Goal: Information Seeking & Learning: Learn about a topic

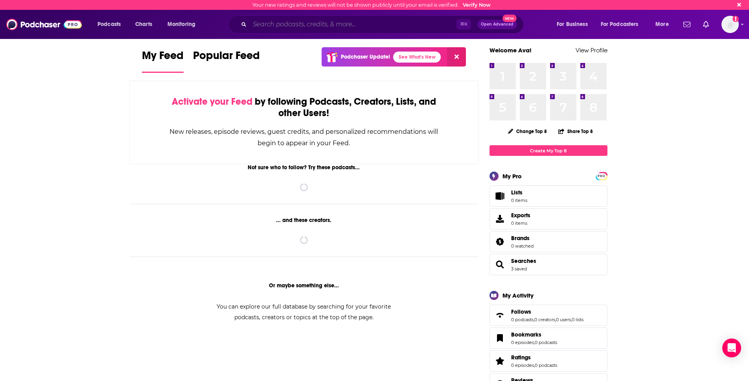
click at [342, 28] on input "Search podcasts, credits, & more..." at bounding box center [353, 24] width 207 height 13
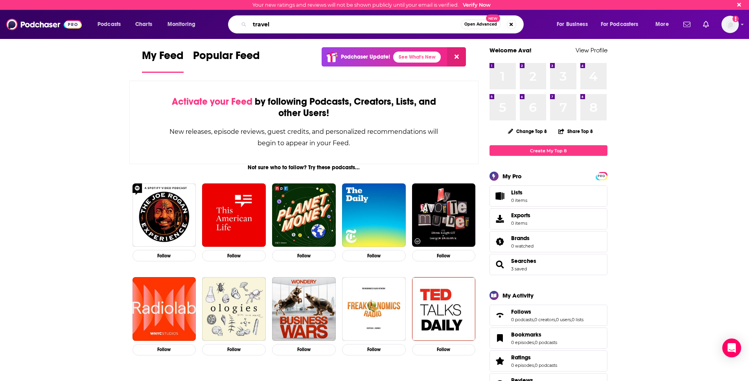
type input "travel"
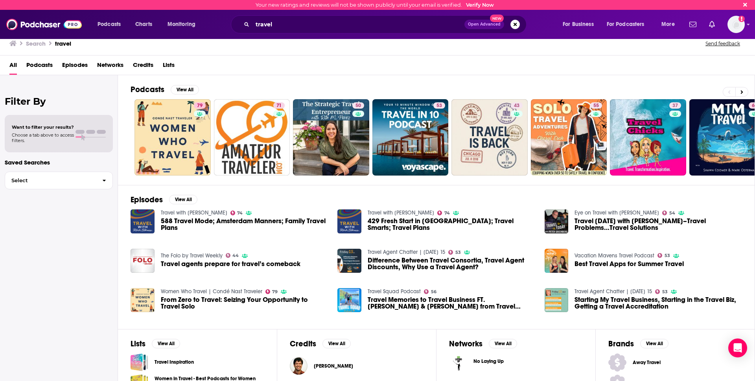
click at [295, 74] on div "All Podcasts Episodes Networks Credits Lists" at bounding box center [378, 67] width 739 height 16
click at [180, 90] on button "View All" at bounding box center [185, 89] width 28 height 9
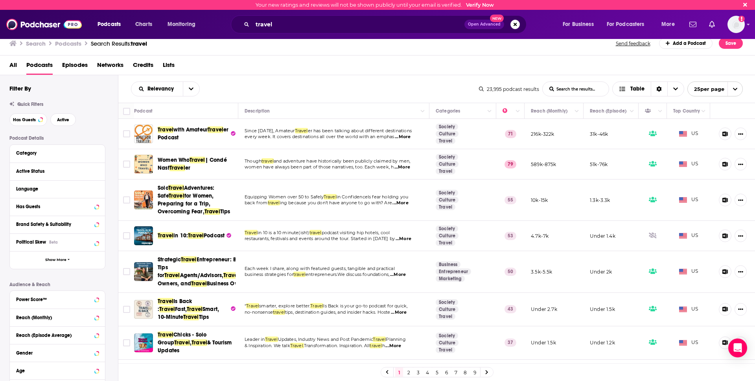
click at [408, 169] on span "...More" at bounding box center [402, 167] width 16 height 6
click at [343, 76] on div "Relevancy List Search Input Search the results... Table 23,995 podcast results …" at bounding box center [436, 89] width 637 height 28
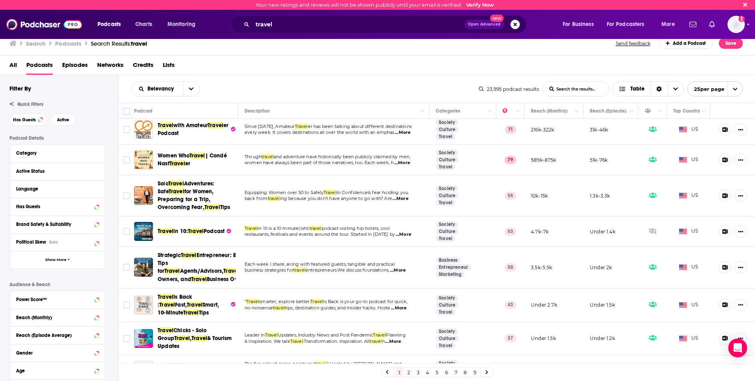
scroll to position [5, 0]
click at [408, 199] on span "...More" at bounding box center [400, 198] width 16 height 6
click at [362, 212] on td "Equipping Women over 50 to Safely Travel in ConfidenceIs fear holding you back …" at bounding box center [333, 195] width 191 height 41
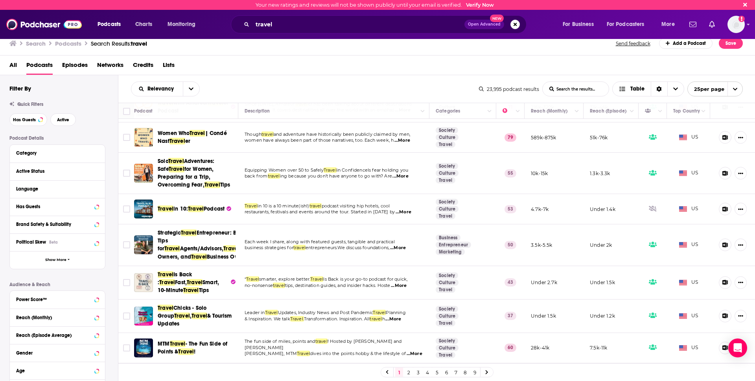
scroll to position [0, 0]
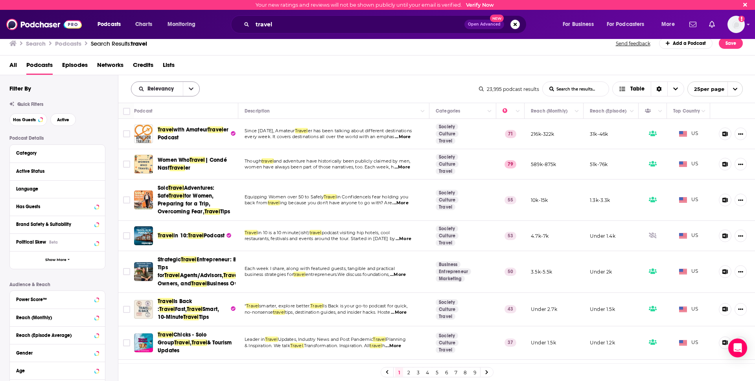
click at [187, 91] on button "open menu" at bounding box center [191, 89] width 17 height 14
click at [166, 117] on span "By Rating" at bounding box center [170, 116] width 46 height 4
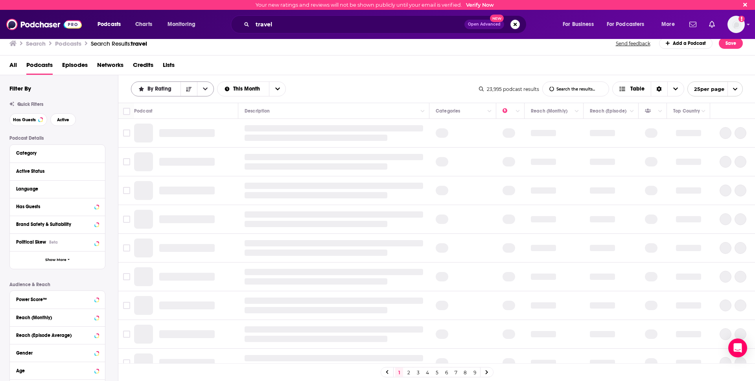
click at [161, 91] on span "By Rating" at bounding box center [160, 89] width 27 height 6
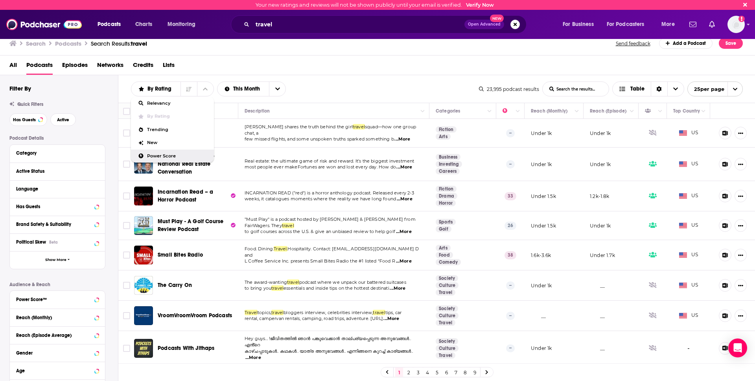
click at [170, 154] on span "Power Score" at bounding box center [177, 156] width 61 height 4
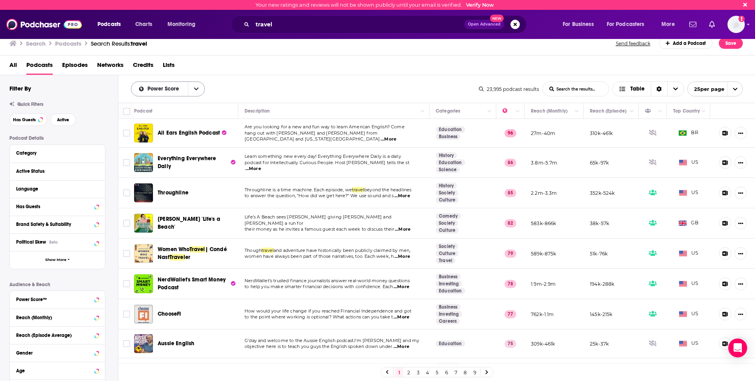
click at [191, 86] on button "open menu" at bounding box center [196, 89] width 17 height 14
click at [155, 101] on span "Relevancy" at bounding box center [173, 103] width 52 height 4
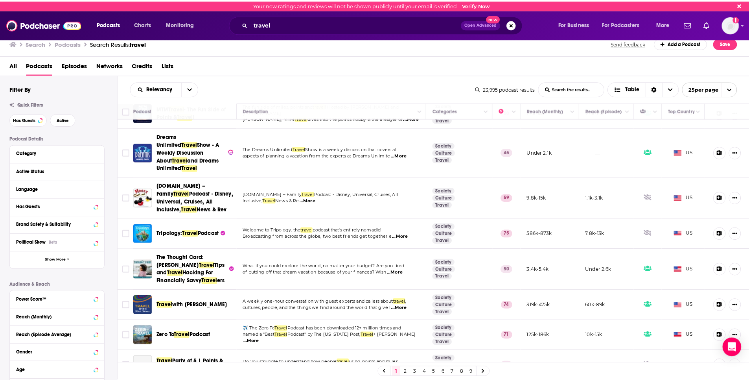
scroll to position [263, 0]
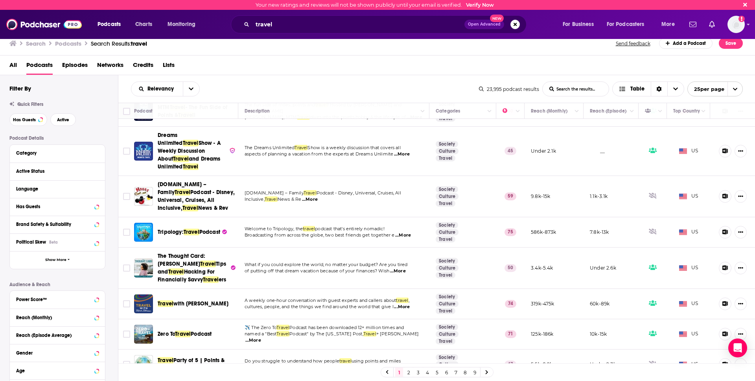
click at [261, 343] on span "...More" at bounding box center [253, 340] width 16 height 6
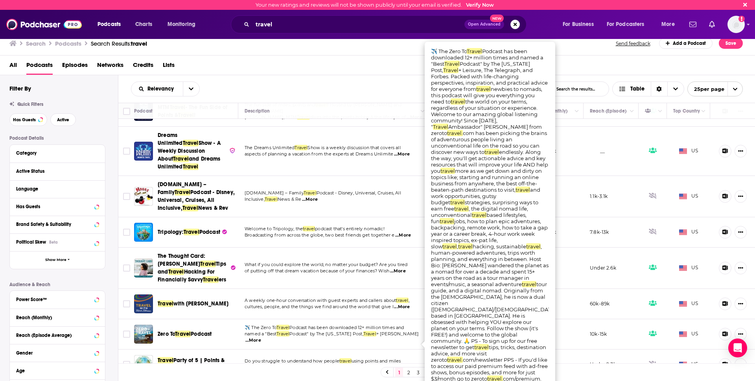
click at [174, 337] on span "Zero To" at bounding box center [166, 333] width 17 height 7
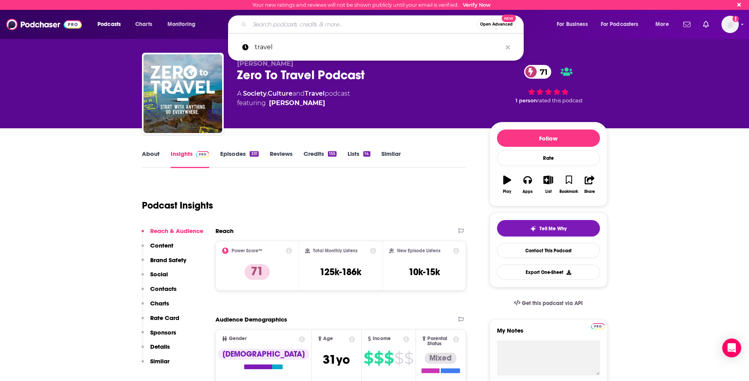
click at [285, 21] on input "Search podcasts, credits, & more..." at bounding box center [363, 24] width 227 height 13
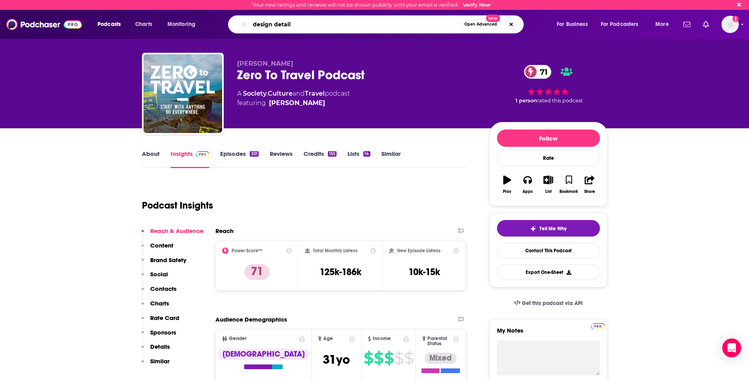
type input "design details"
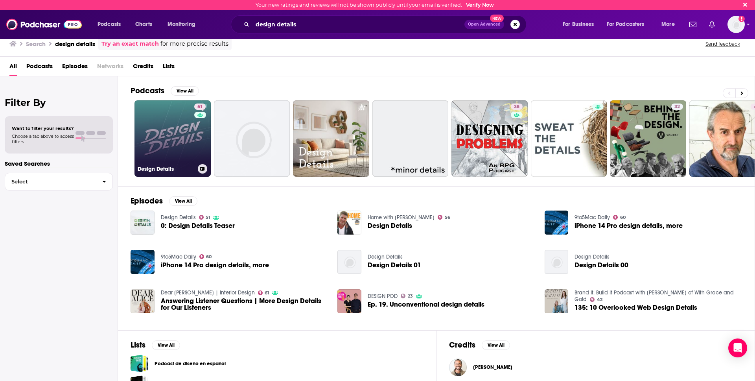
click at [179, 143] on link "51 Design Details" at bounding box center [172, 138] width 76 height 76
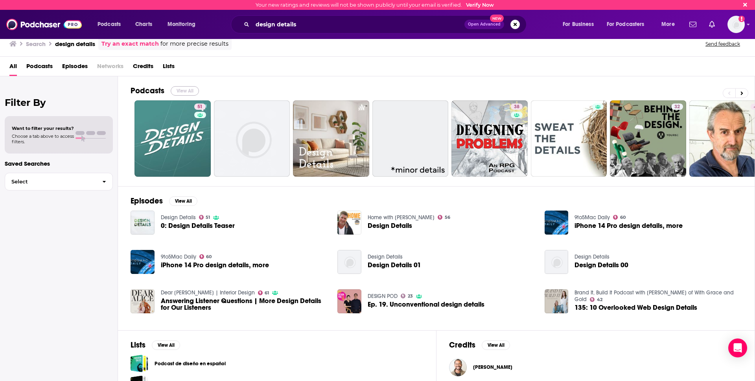
click at [189, 91] on button "View All" at bounding box center [185, 90] width 28 height 9
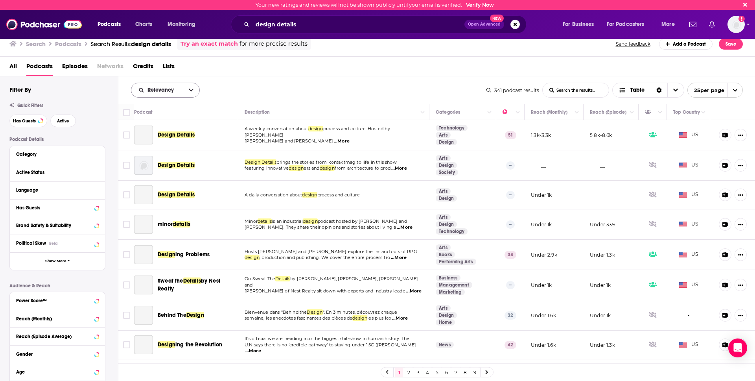
click at [189, 91] on icon "open menu" at bounding box center [191, 90] width 5 height 6
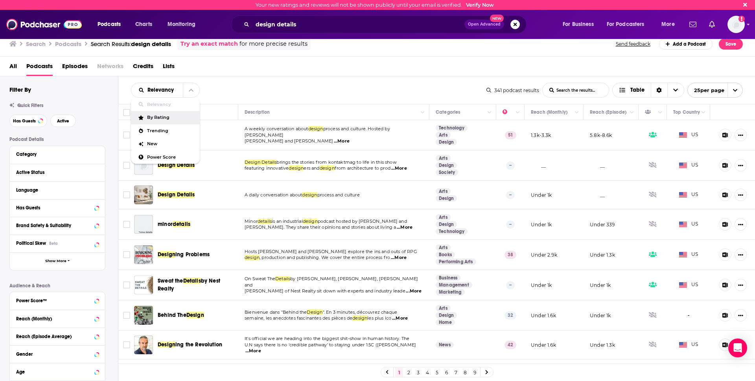
click at [262, 91] on div "Relevancy Relevancy By Rating Trending New Power Score List Search Input Search…" at bounding box center [308, 90] width 355 height 15
click at [25, 173] on div "Active Status" at bounding box center [47, 172] width 63 height 6
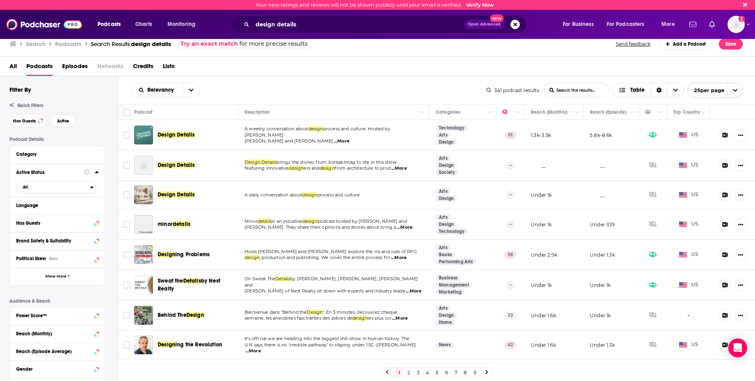
click at [267, 81] on div "Relevancy List Search Input Search the results... Table 341 podcast results Lis…" at bounding box center [436, 90] width 637 height 28
click at [173, 137] on span "Design Details" at bounding box center [176, 134] width 37 height 7
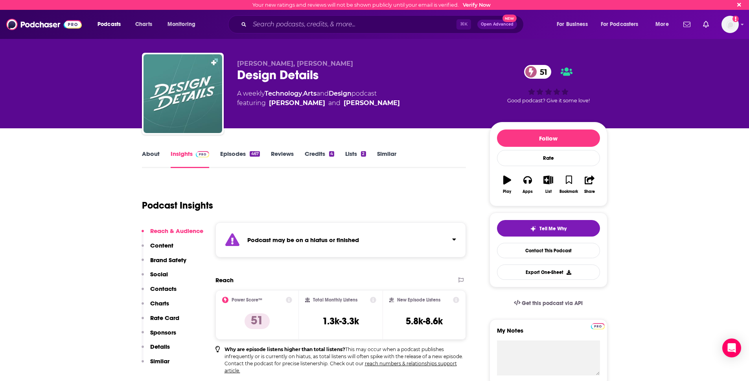
click at [232, 151] on link "Episodes 467" at bounding box center [239, 159] width 39 height 18
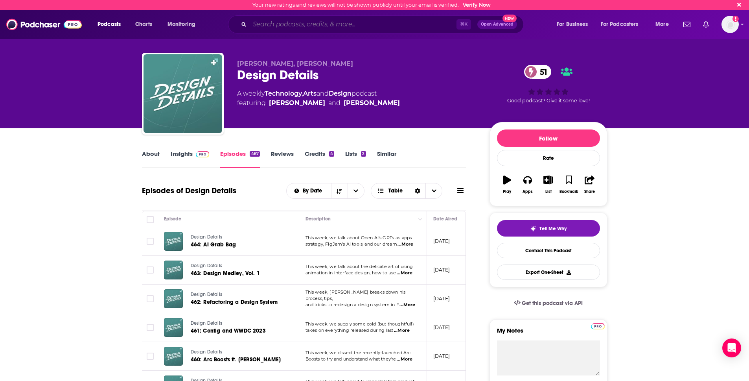
click at [279, 28] on input "Search podcasts, credits, & more..." at bounding box center [353, 24] width 207 height 13
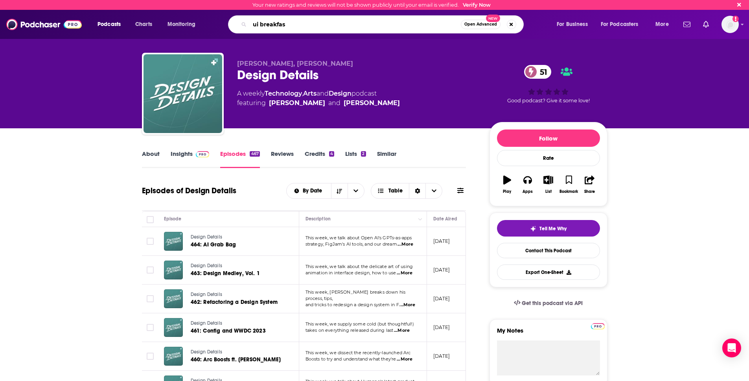
type input "ui breakfast"
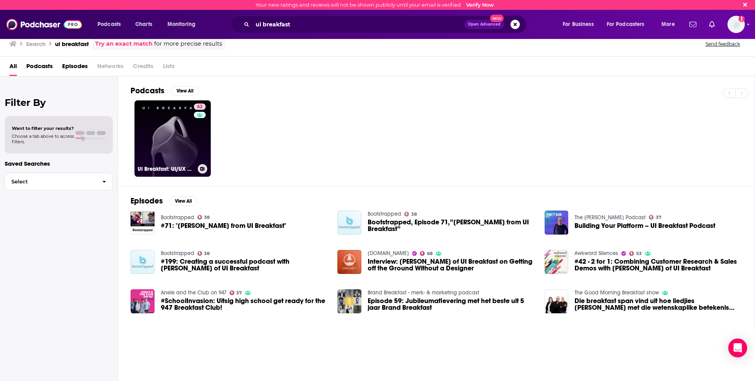
click at [177, 142] on link "62 UI Breakfast: UI/UX Design and Product Strategy" at bounding box center [172, 138] width 76 height 76
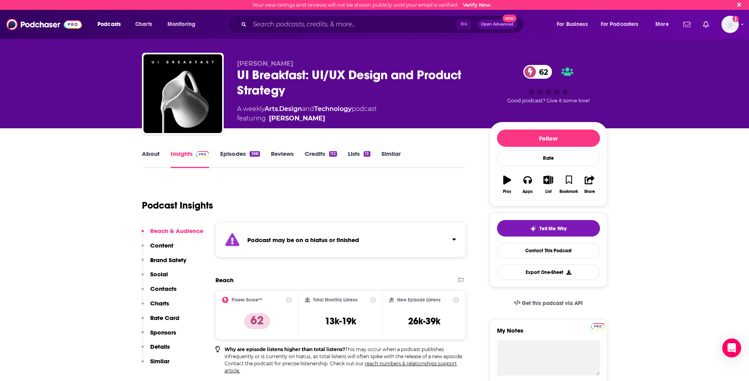
click at [244, 152] on link "Episodes 368" at bounding box center [239, 159] width 39 height 18
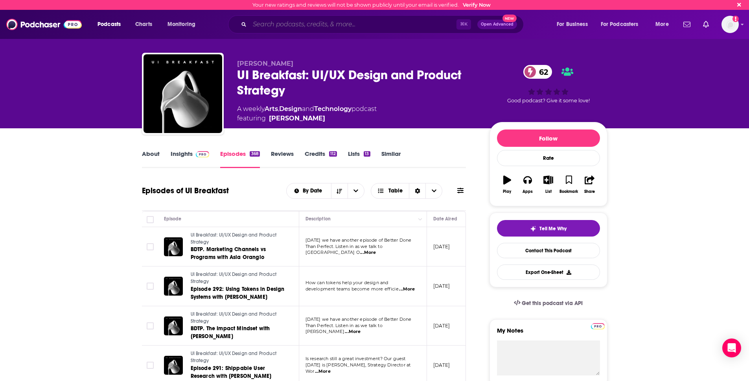
click at [279, 25] on input "Search podcasts, credits, & more..." at bounding box center [353, 24] width 207 height 13
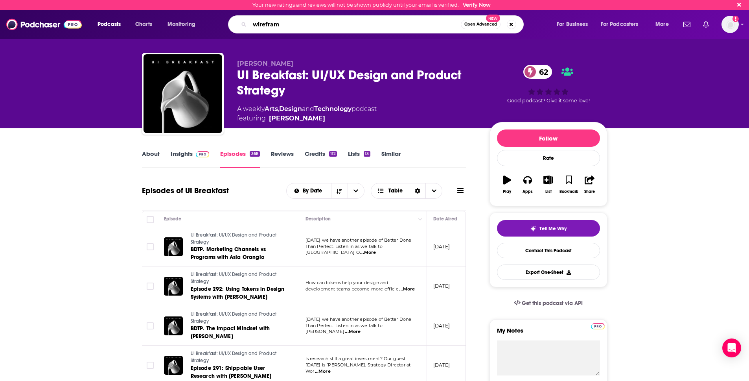
type input "wireframe"
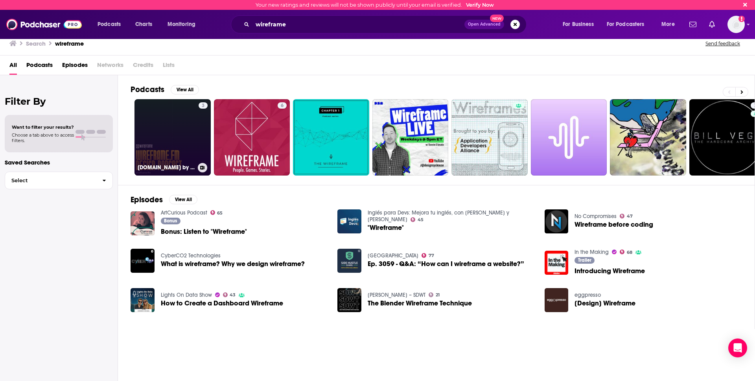
click at [178, 132] on link "3 [DOMAIN_NAME] by Design Systems House" at bounding box center [172, 137] width 76 height 76
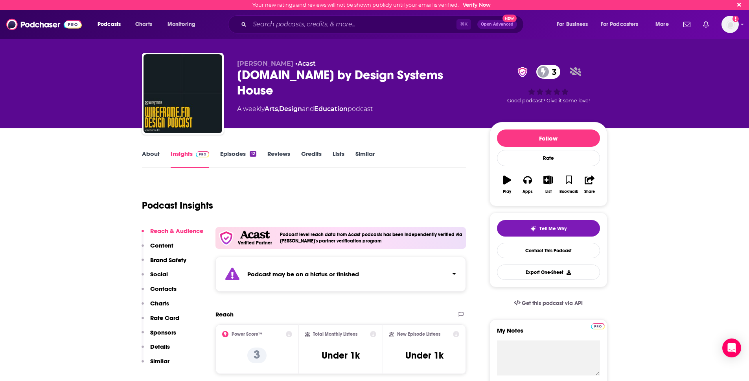
click at [227, 152] on link "Episodes 12" at bounding box center [238, 159] width 36 height 18
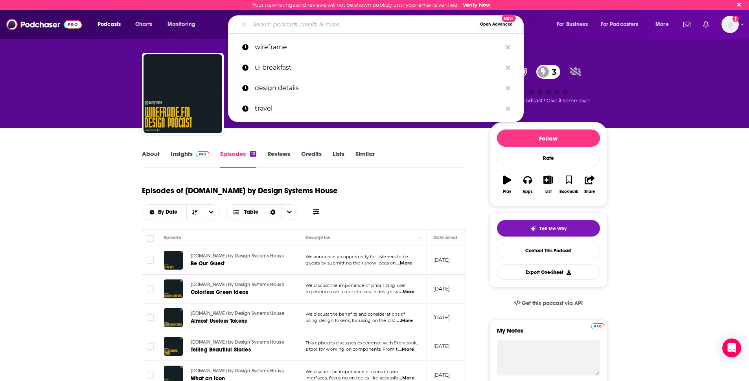
click at [279, 22] on input "Search podcasts, credits, & more..." at bounding box center [363, 24] width 227 height 13
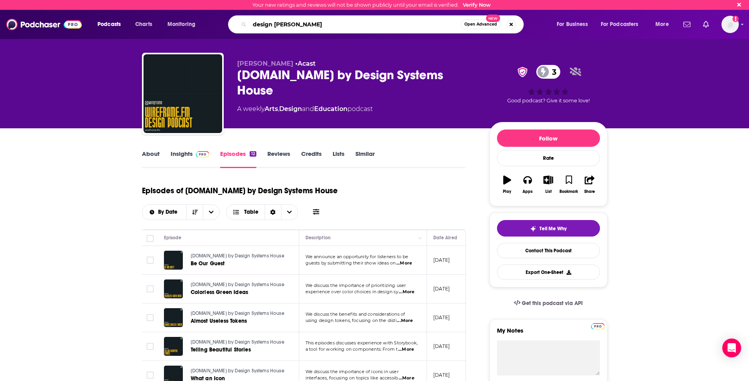
type input "design better"
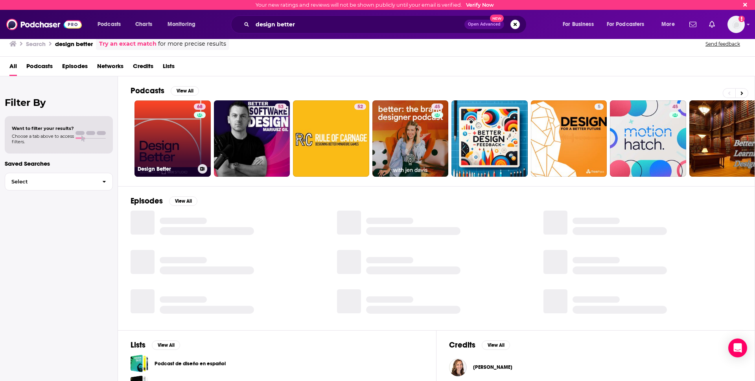
click at [180, 133] on link "68 Design Better" at bounding box center [172, 138] width 76 height 76
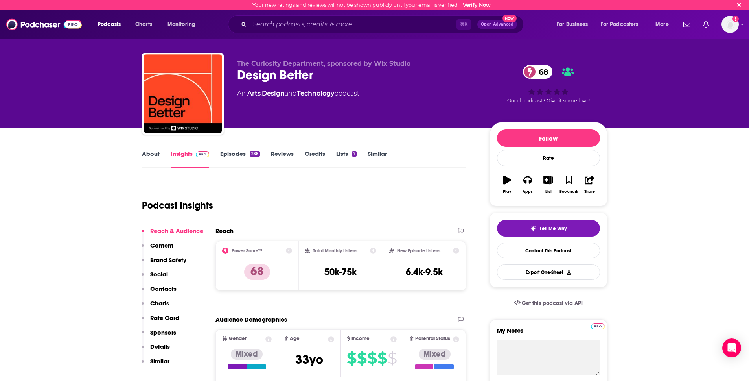
click at [230, 154] on link "Episodes 238" at bounding box center [239, 159] width 39 height 18
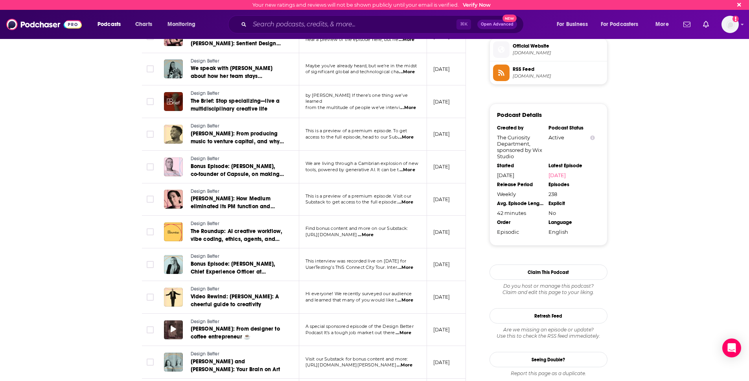
scroll to position [712, 0]
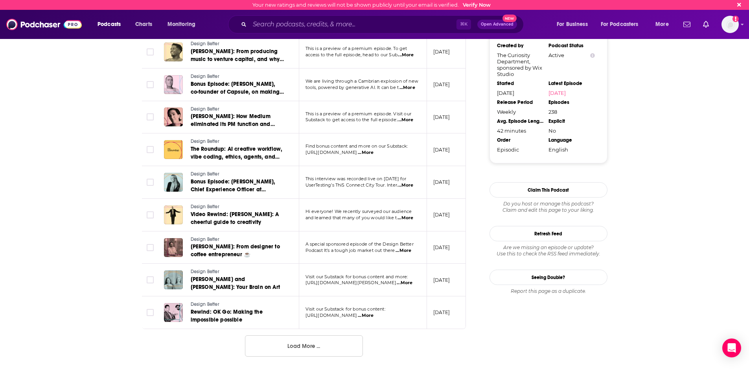
click at [305, 351] on button "Load More ..." at bounding box center [304, 345] width 118 height 21
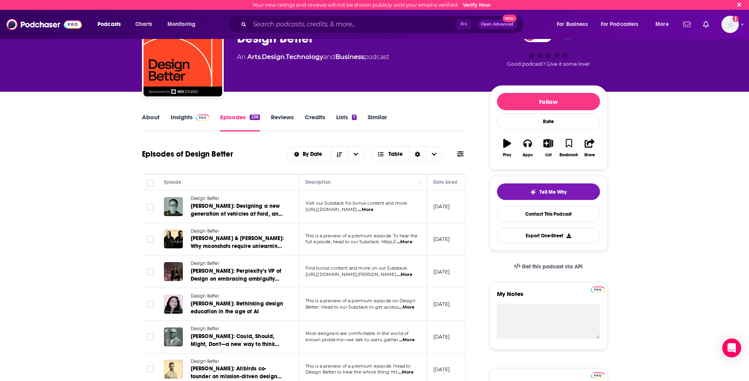
scroll to position [0, 0]
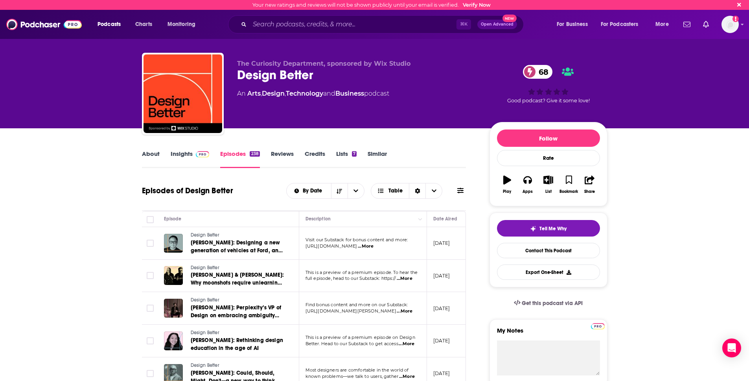
click at [158, 157] on link "About" at bounding box center [151, 159] width 18 height 18
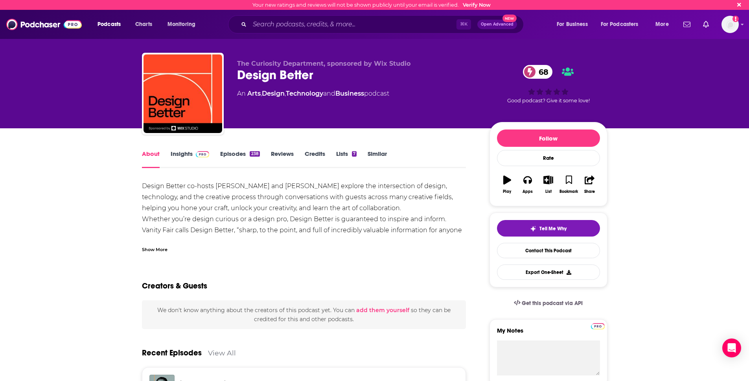
click at [236, 155] on link "Episodes 238" at bounding box center [239, 159] width 39 height 18
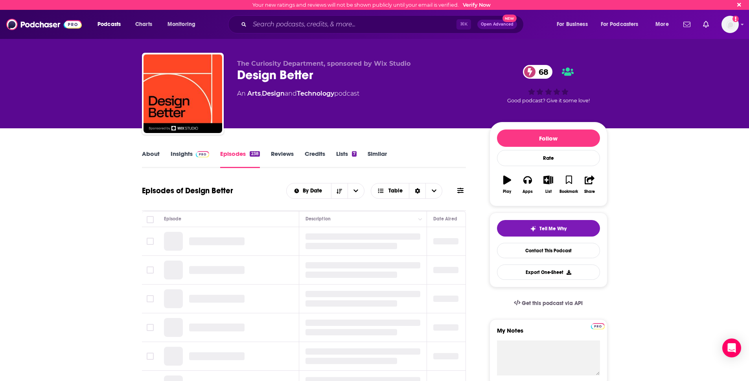
click at [281, 158] on link "Reviews" at bounding box center [282, 159] width 23 height 18
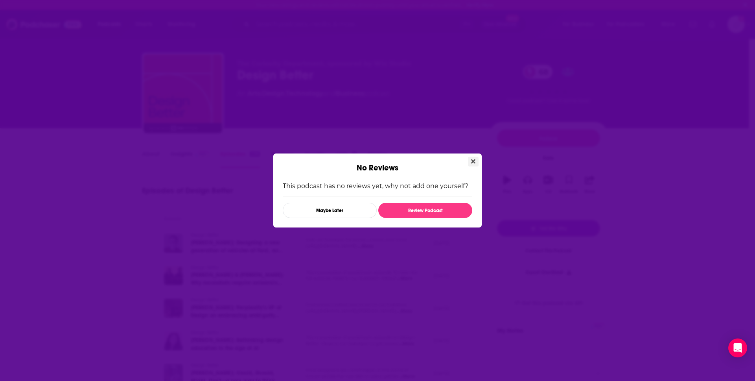
click at [476, 160] on button "Close" at bounding box center [473, 162] width 11 height 10
